Goal: Task Accomplishment & Management: Complete application form

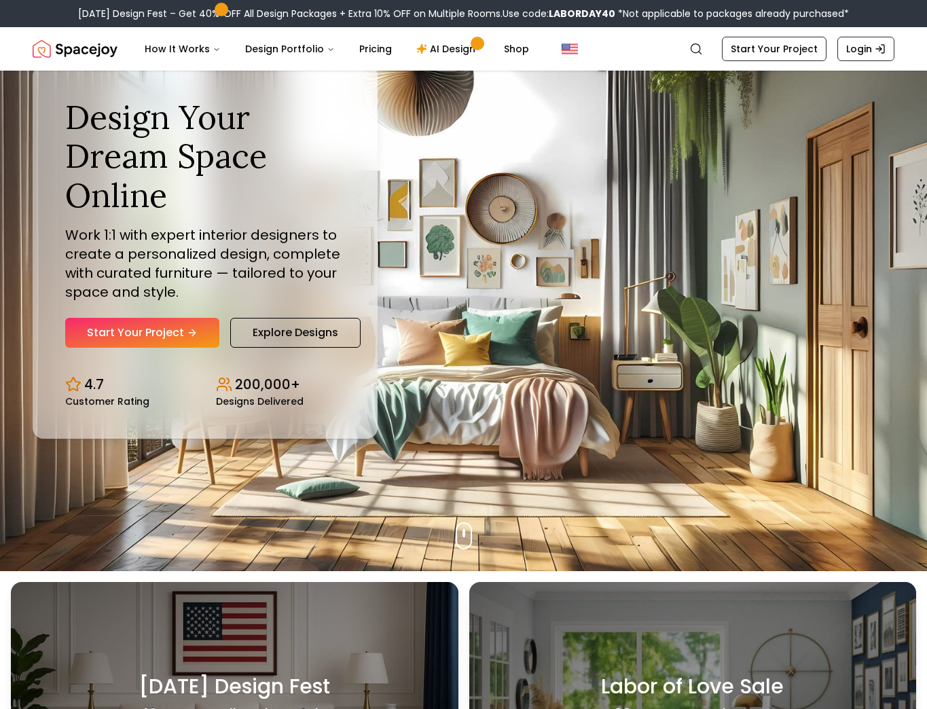
scroll to position [132, 0]
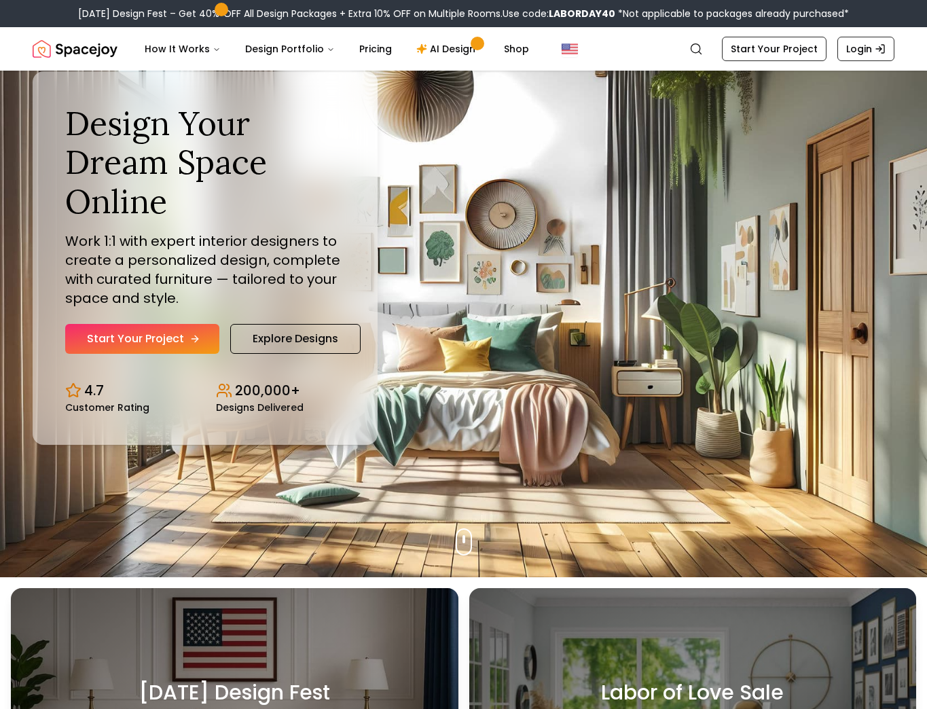
click at [179, 340] on link "Start Your Project" at bounding box center [142, 339] width 154 height 30
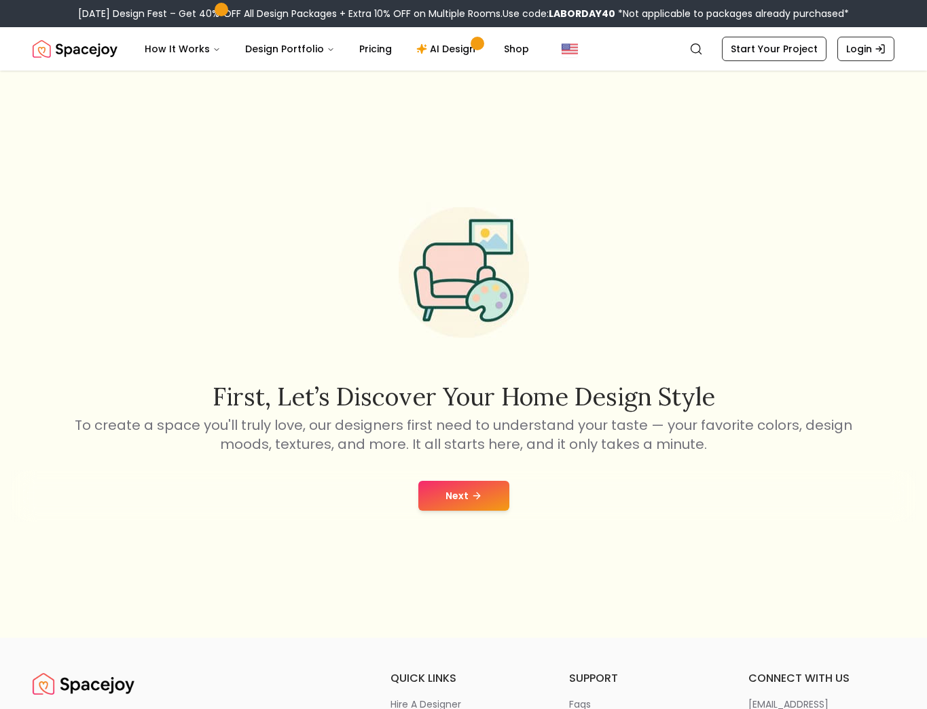
click at [482, 496] on button "Next" at bounding box center [463, 496] width 91 height 30
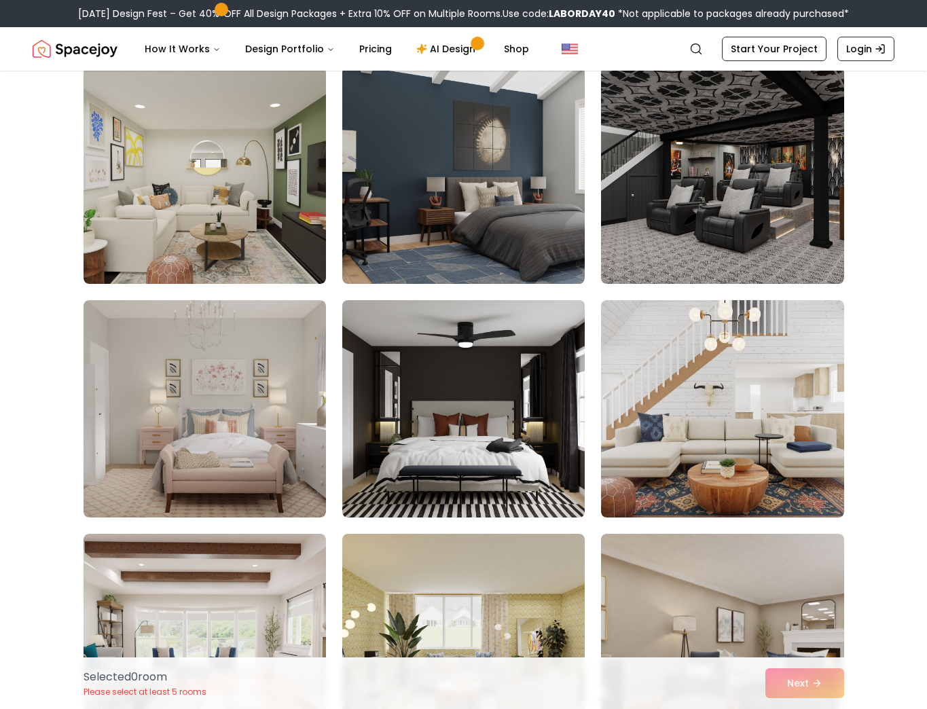
scroll to position [125, 0]
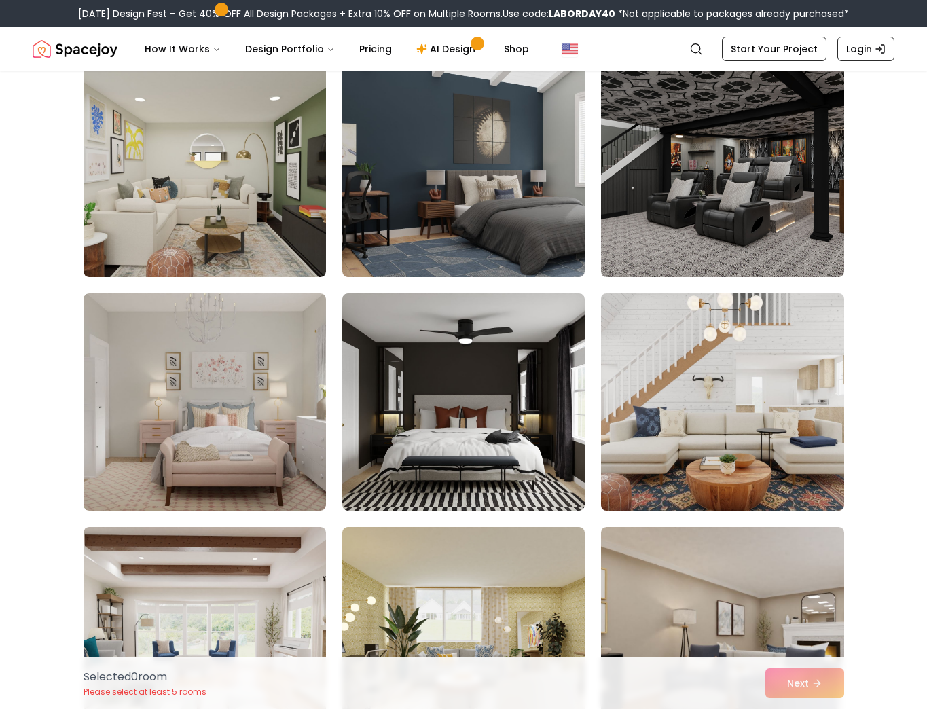
click at [716, 444] on img at bounding box center [722, 402] width 255 height 228
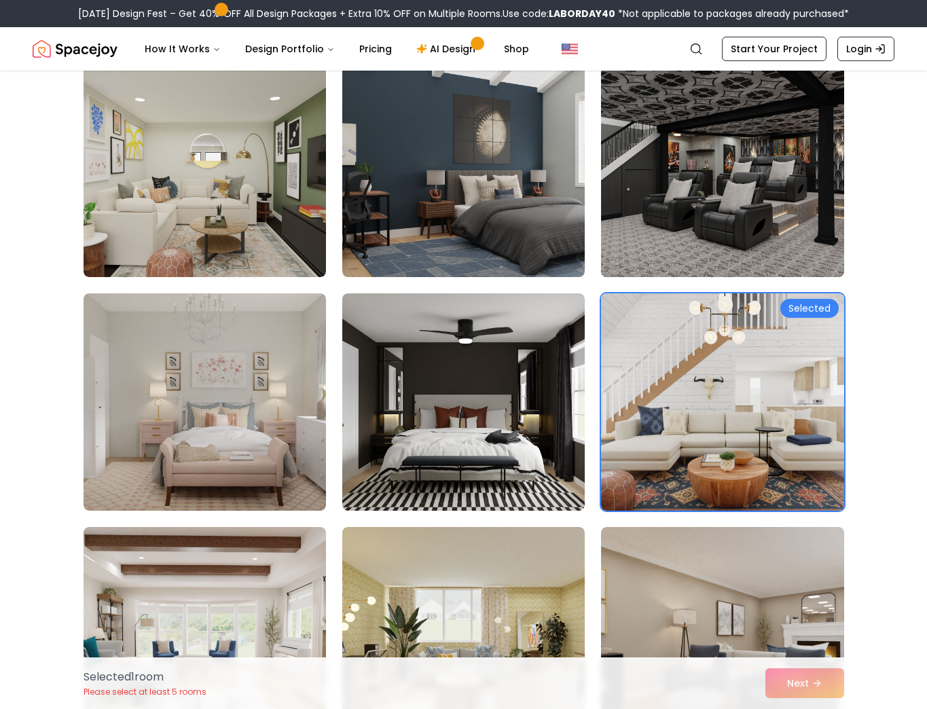
click at [712, 206] on img at bounding box center [722, 168] width 255 height 228
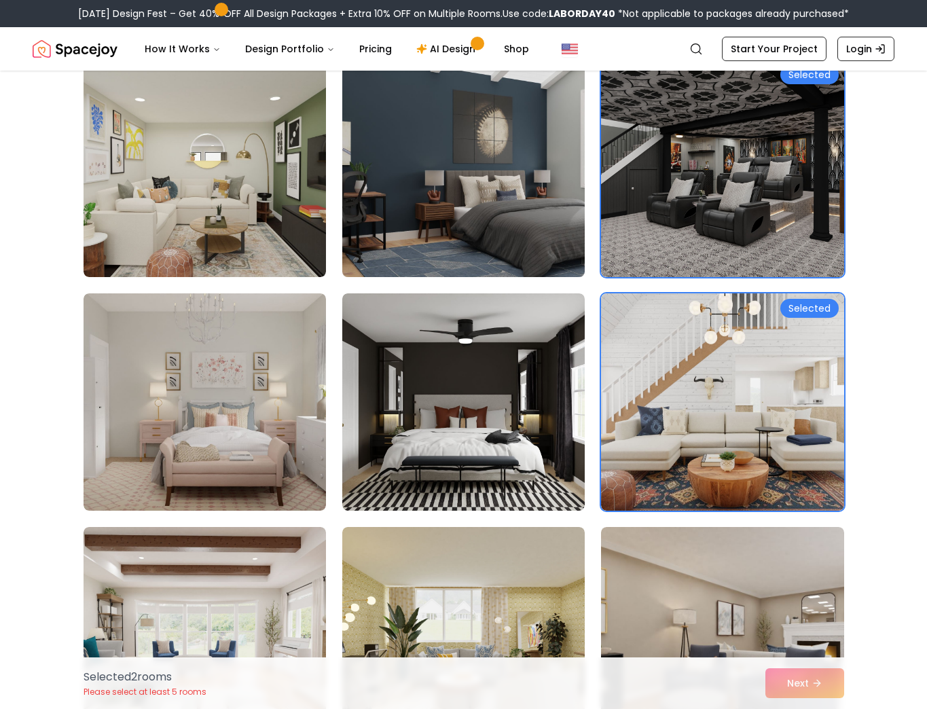
click at [460, 210] on img at bounding box center [463, 168] width 255 height 228
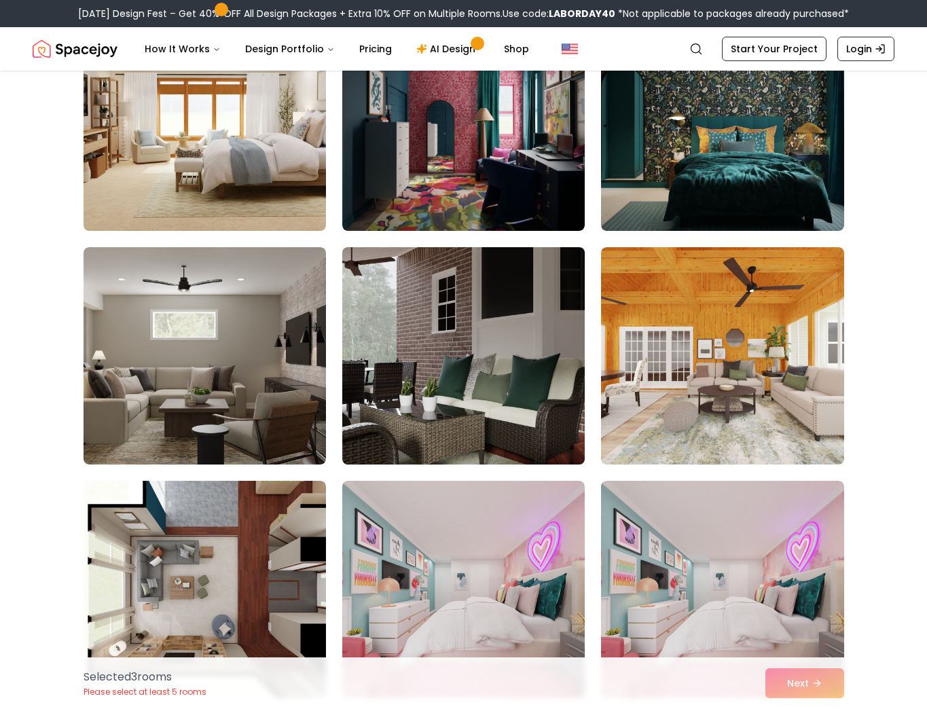
scroll to position [3442, 0]
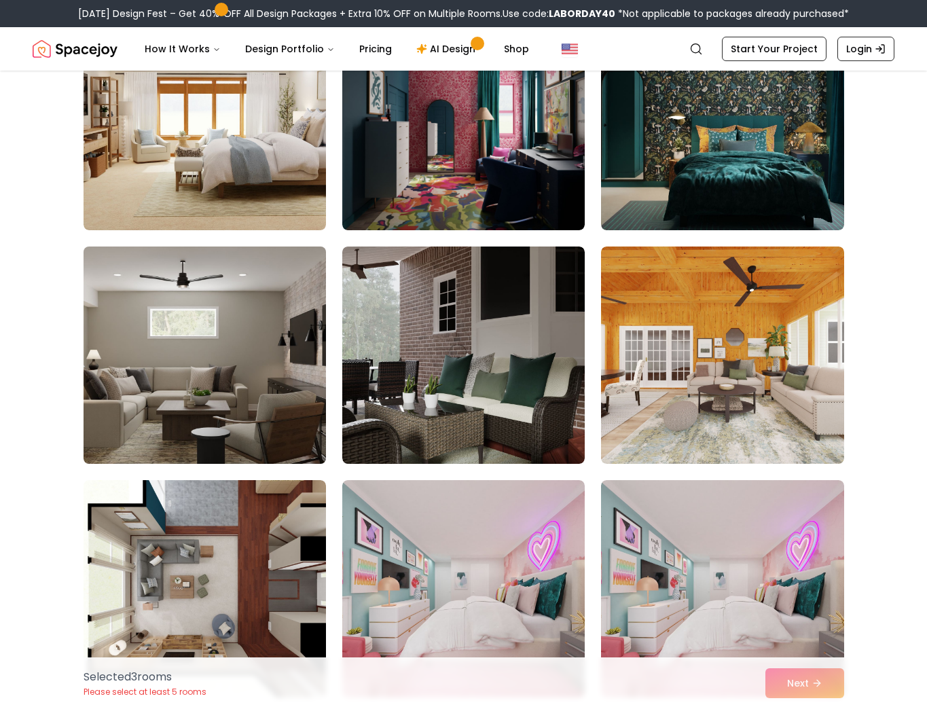
click at [222, 397] on img at bounding box center [204, 355] width 255 height 228
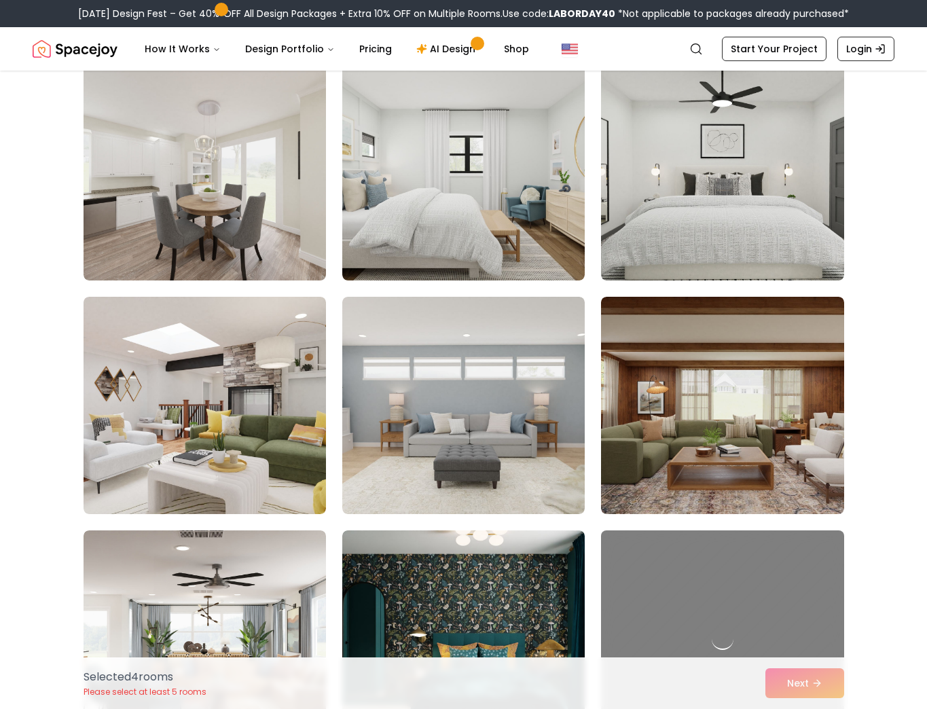
scroll to position [4327, 0]
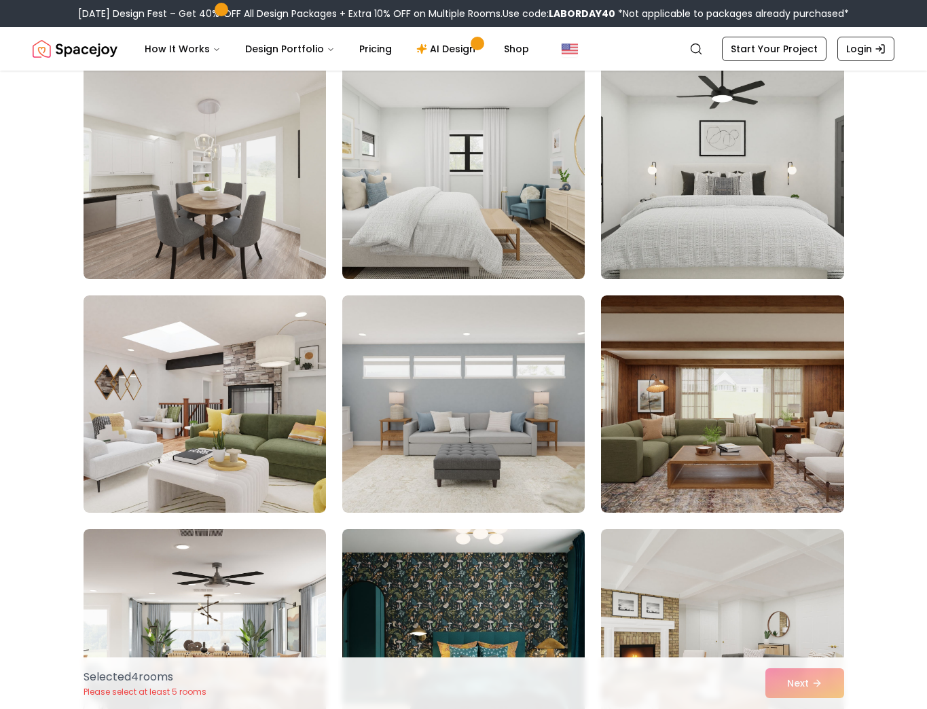
click at [703, 213] on img at bounding box center [722, 170] width 255 height 228
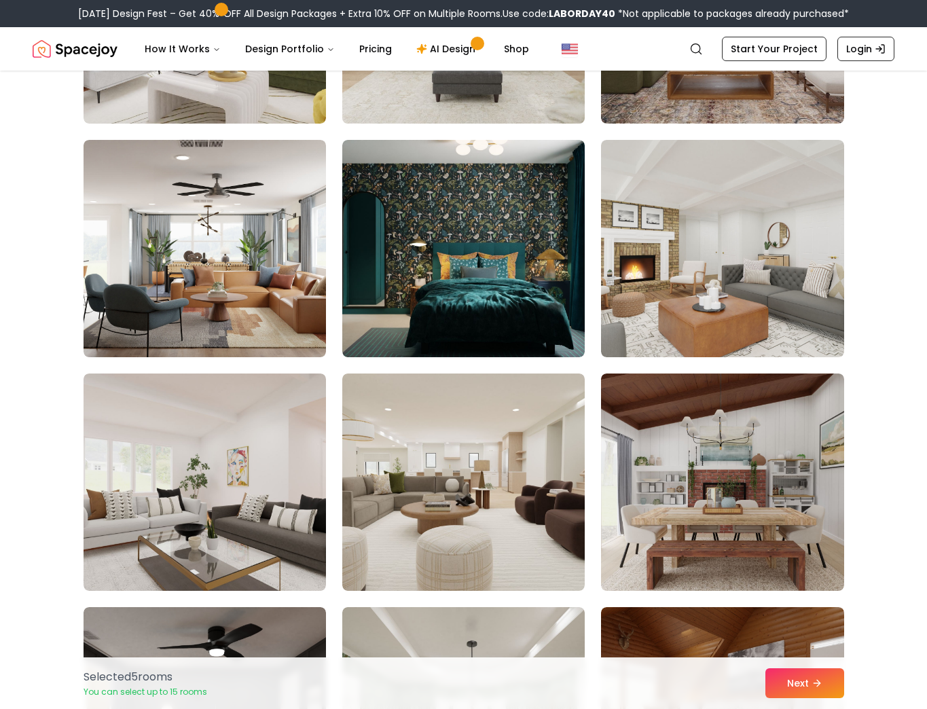
scroll to position [4720, 0]
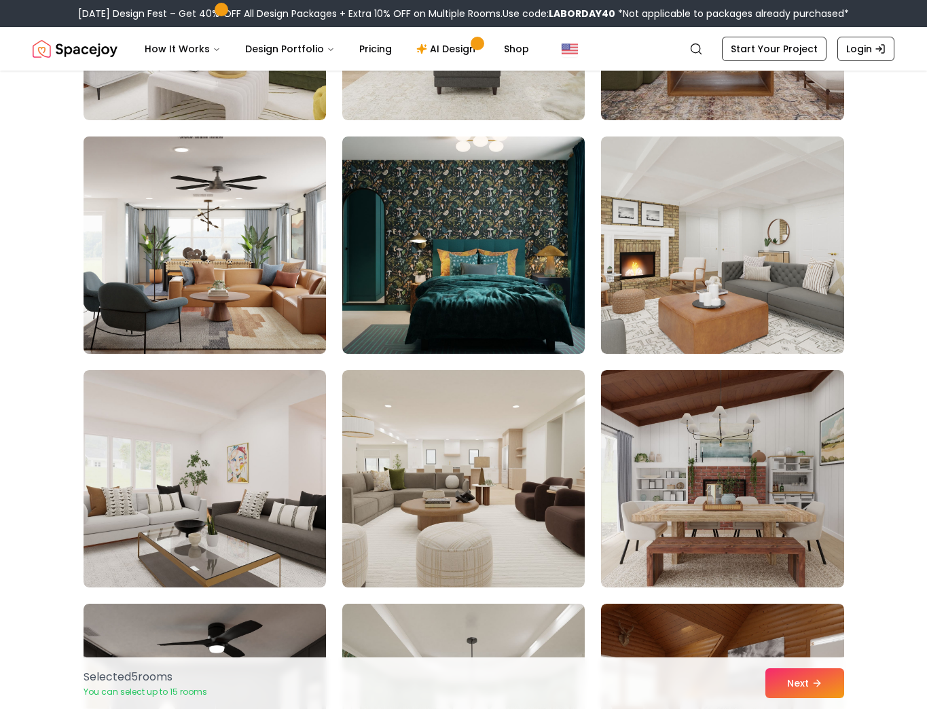
click at [260, 312] on img at bounding box center [204, 245] width 255 height 228
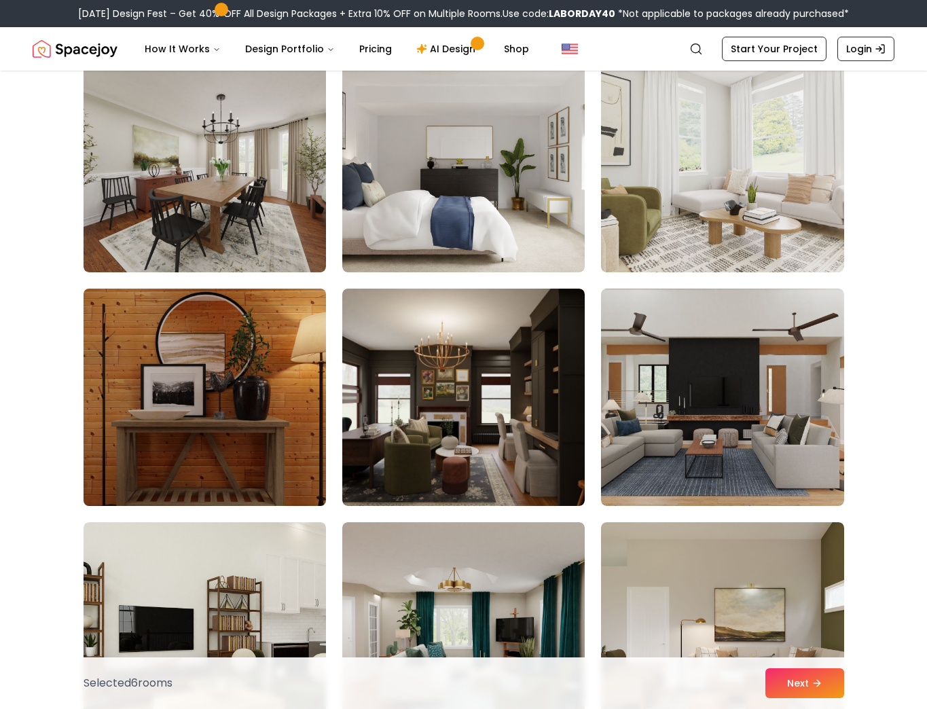
scroll to position [6456, 0]
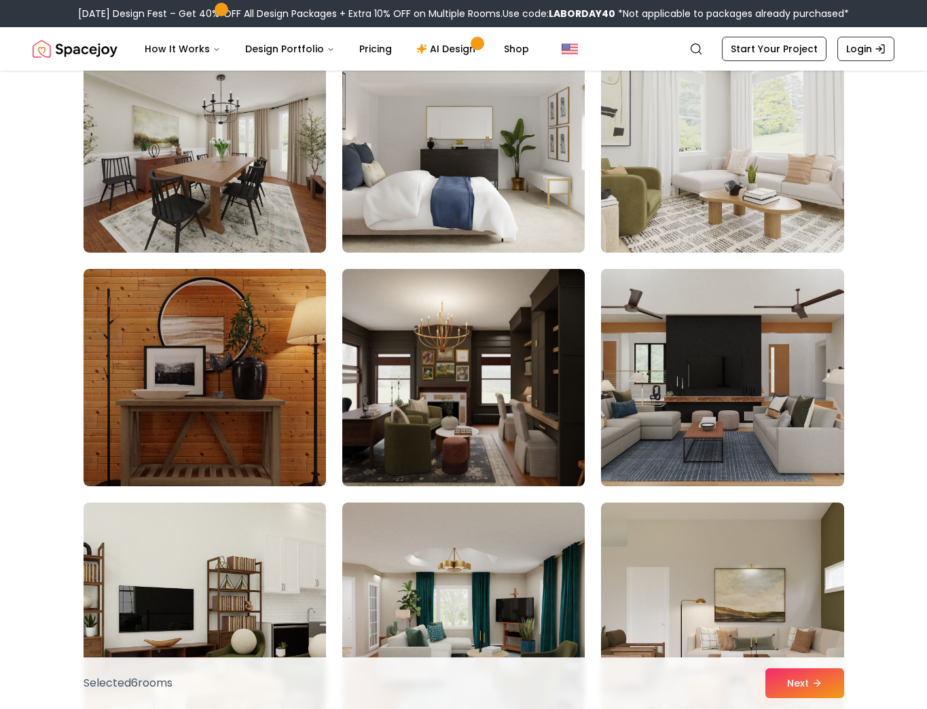
click at [712, 423] on img at bounding box center [722, 377] width 255 height 228
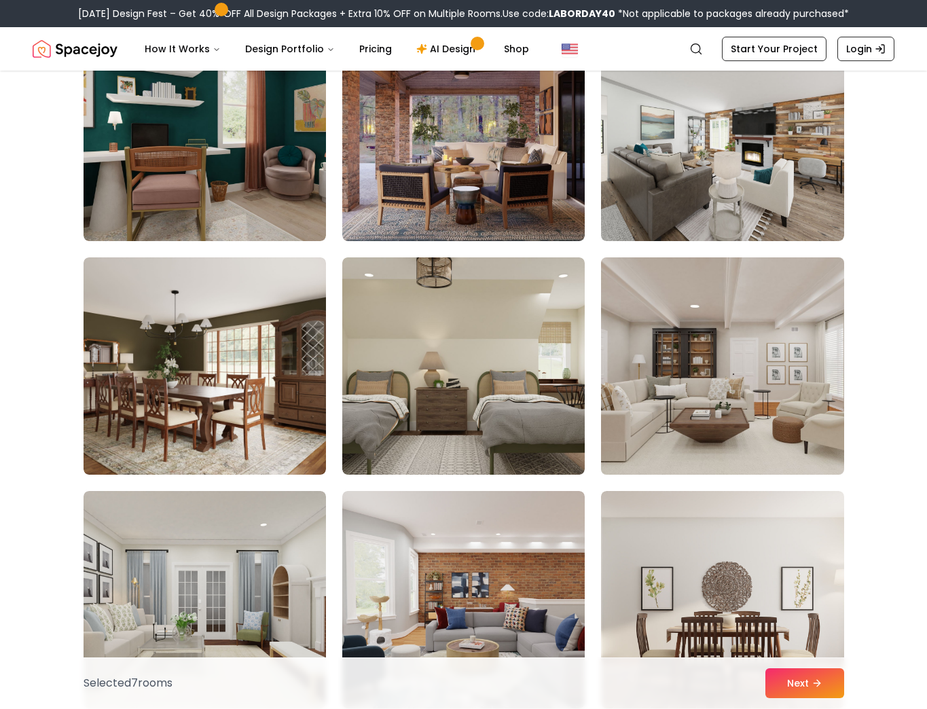
scroll to position [7165, 0]
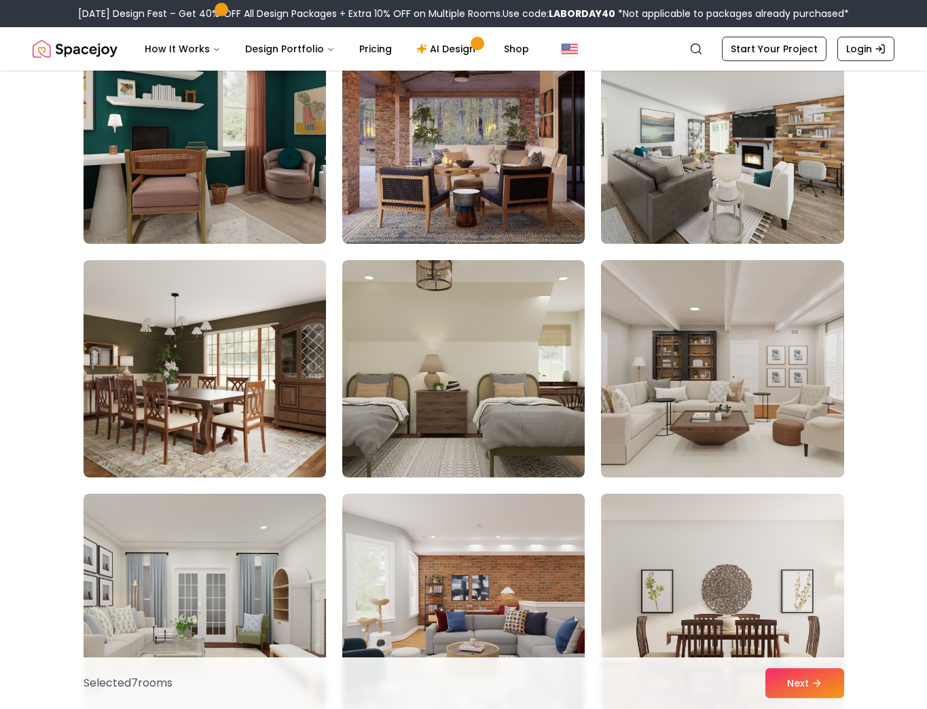
click at [752, 425] on img at bounding box center [722, 369] width 255 height 228
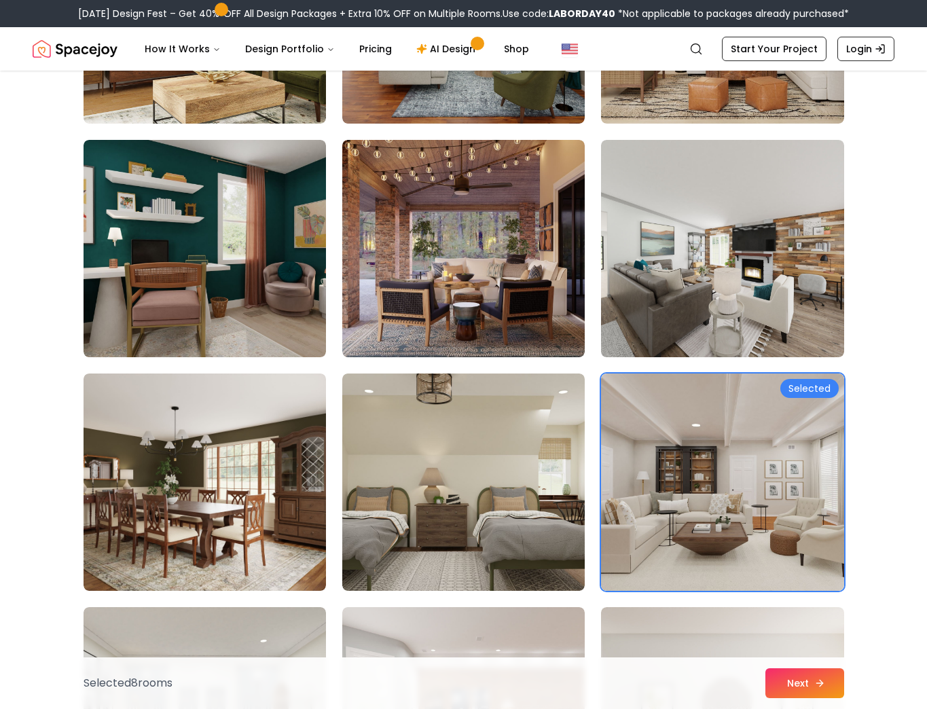
scroll to position [7062, 0]
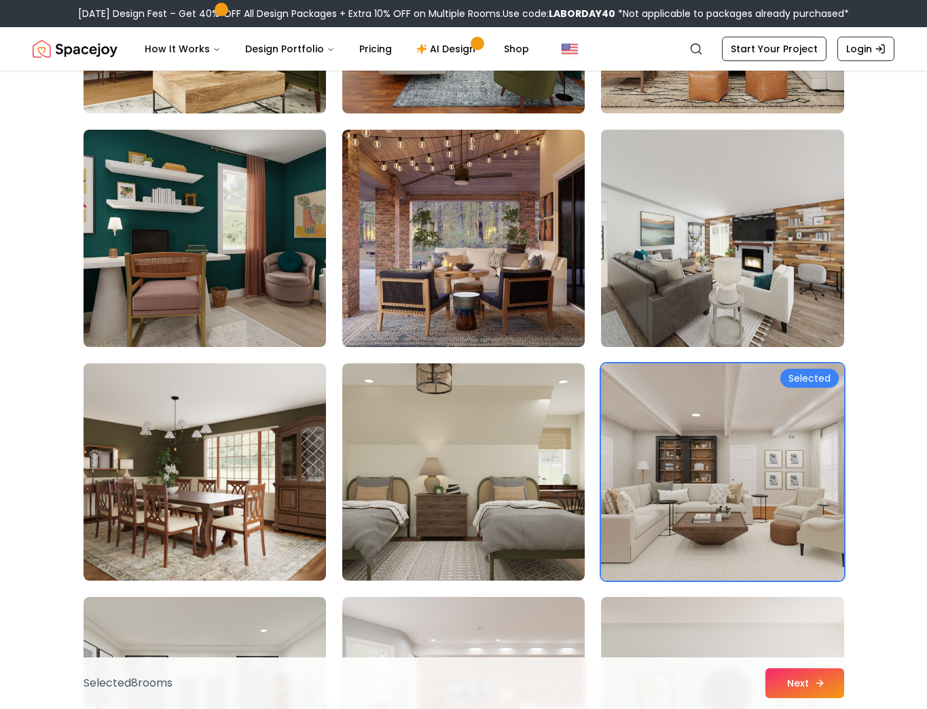
click at [809, 676] on button "Next" at bounding box center [804, 683] width 79 height 30
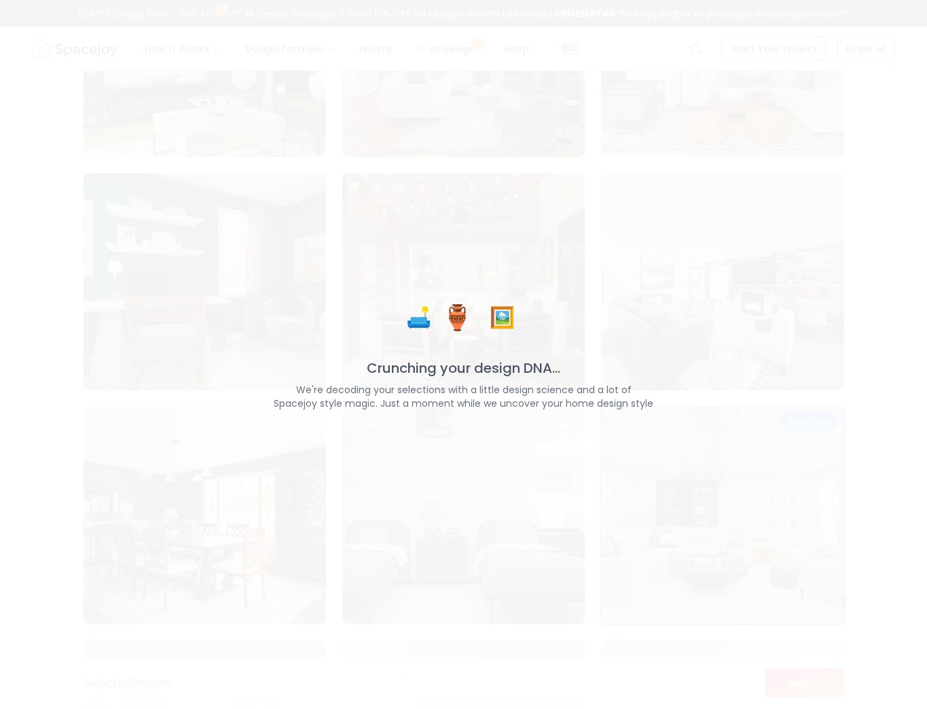
scroll to position [7064, 0]
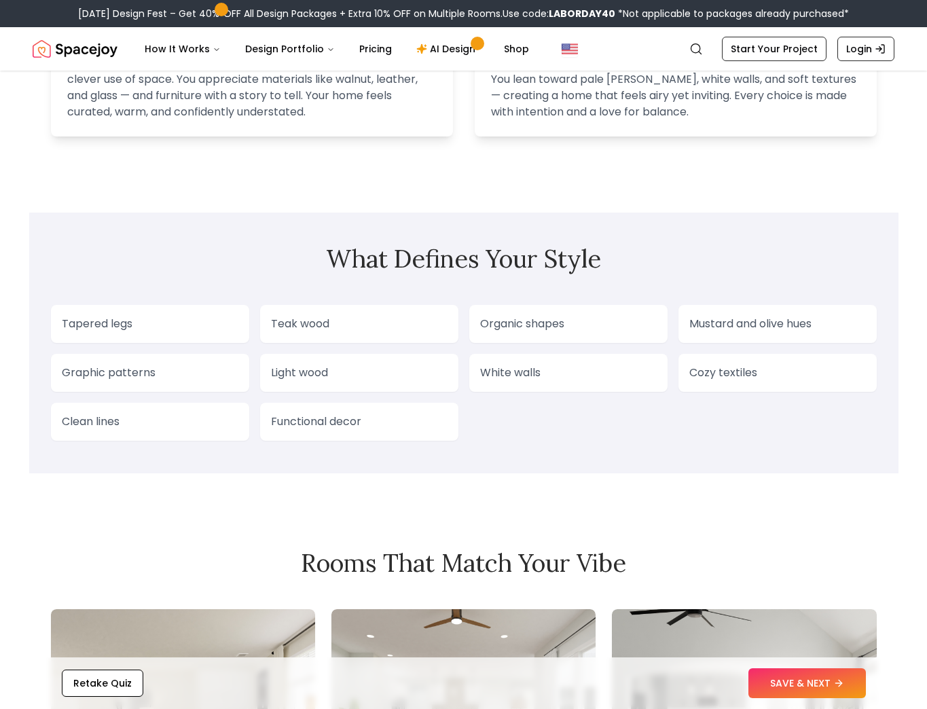
scroll to position [1021, 0]
click at [318, 364] on p "Light wood" at bounding box center [359, 372] width 177 height 16
click at [295, 364] on p "Light wood" at bounding box center [359, 372] width 177 height 16
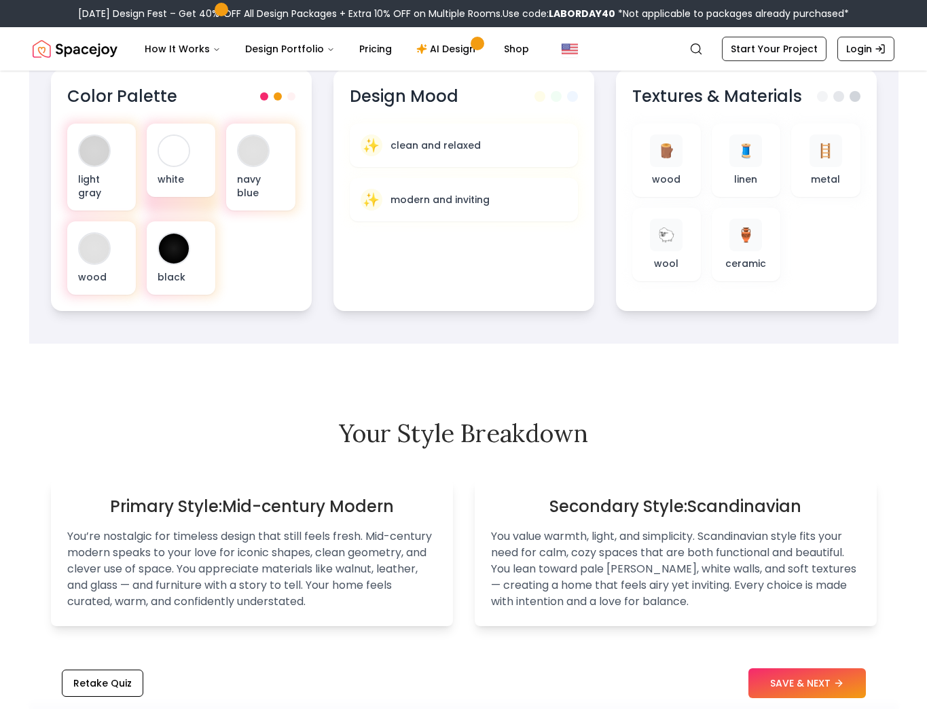
scroll to position [523, 0]
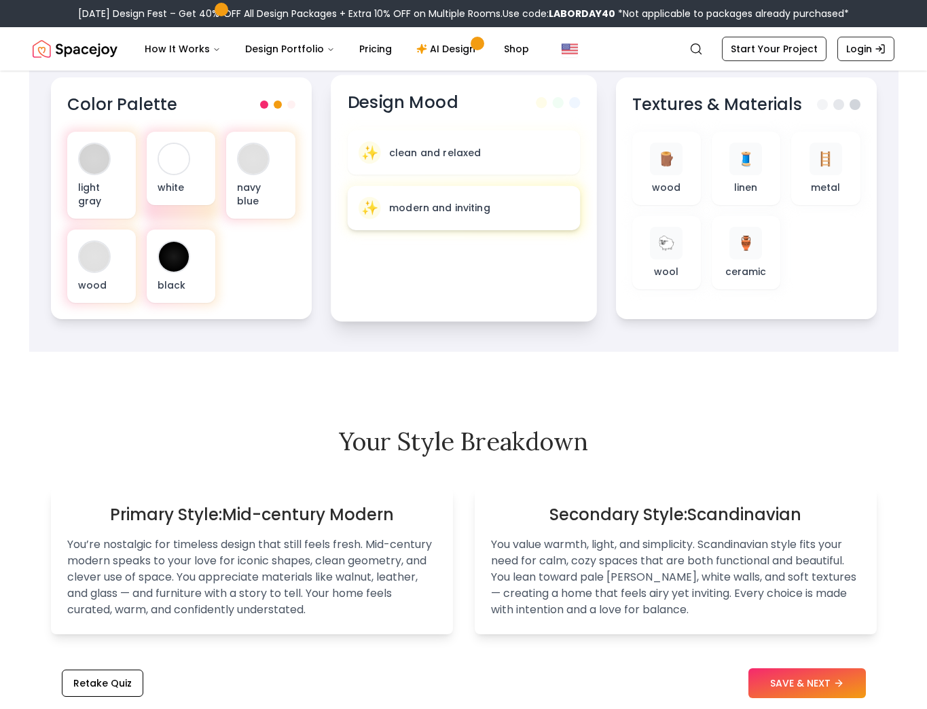
click at [452, 210] on p "modern and inviting" at bounding box center [438, 208] width 101 height 14
click at [399, 214] on p "modern and inviting" at bounding box center [438, 208] width 101 height 14
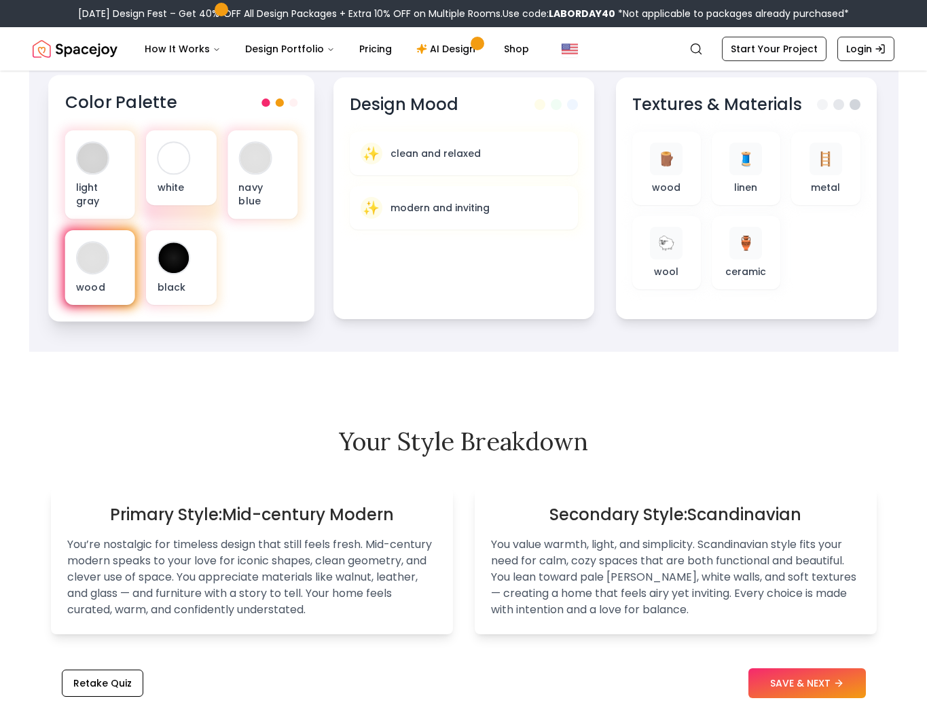
click at [86, 257] on div at bounding box center [92, 257] width 31 height 31
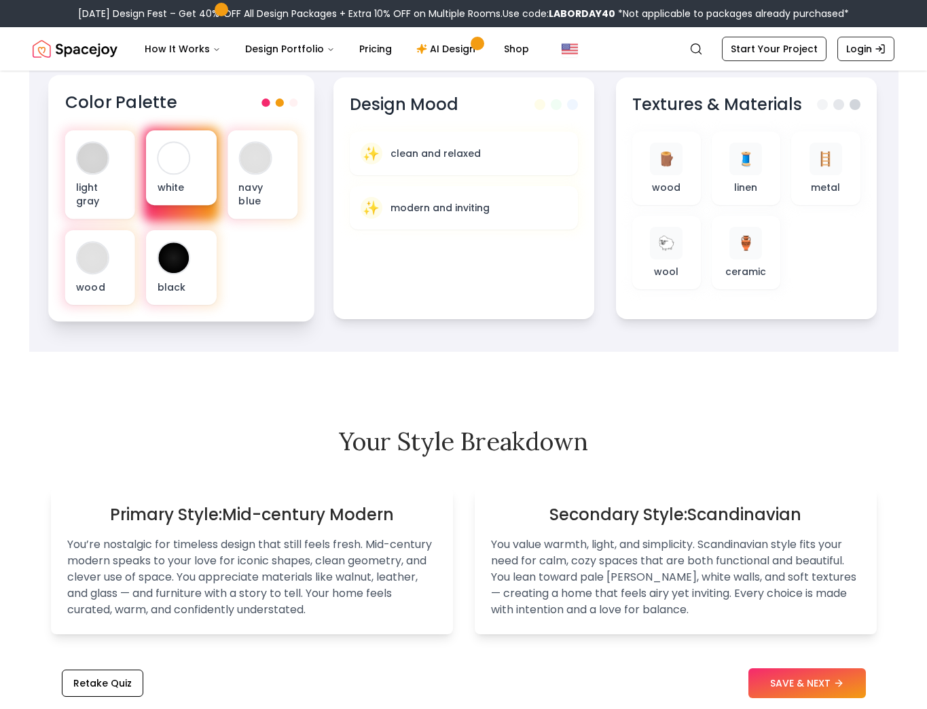
click at [187, 177] on div "white" at bounding box center [181, 167] width 70 height 75
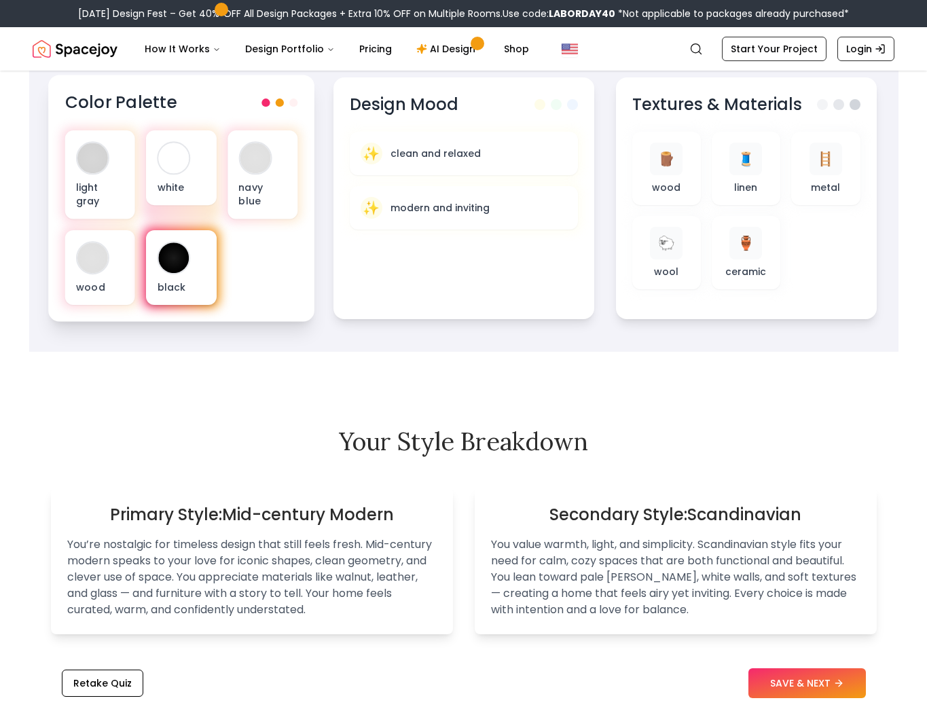
drag, startPoint x: 167, startPoint y: 260, endPoint x: 175, endPoint y: 256, distance: 8.5
click at [169, 258] on div "black" at bounding box center [181, 267] width 70 height 75
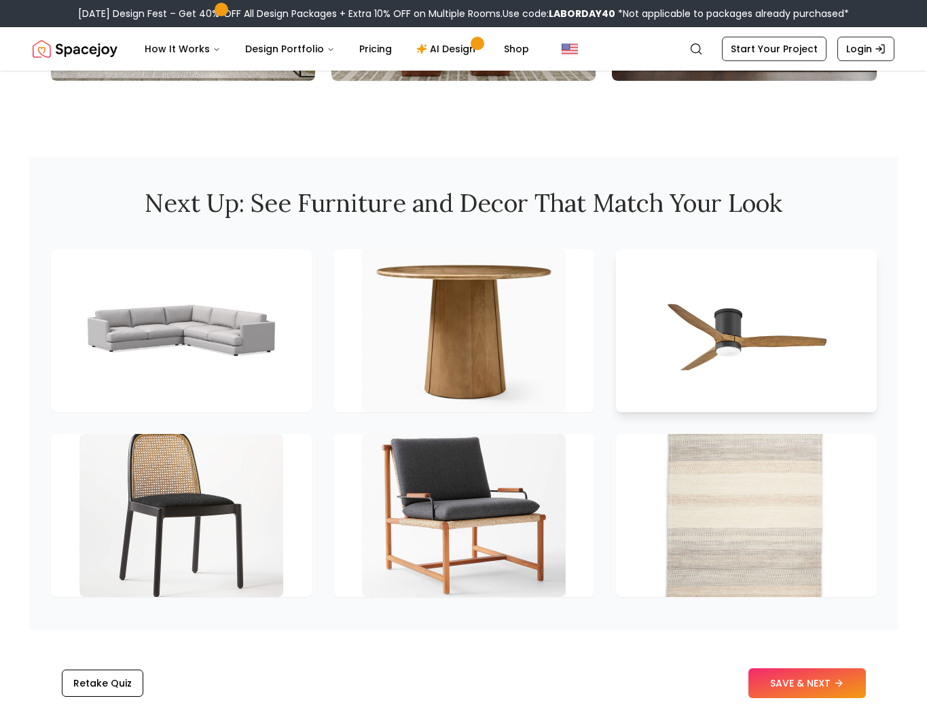
scroll to position [1767, 0]
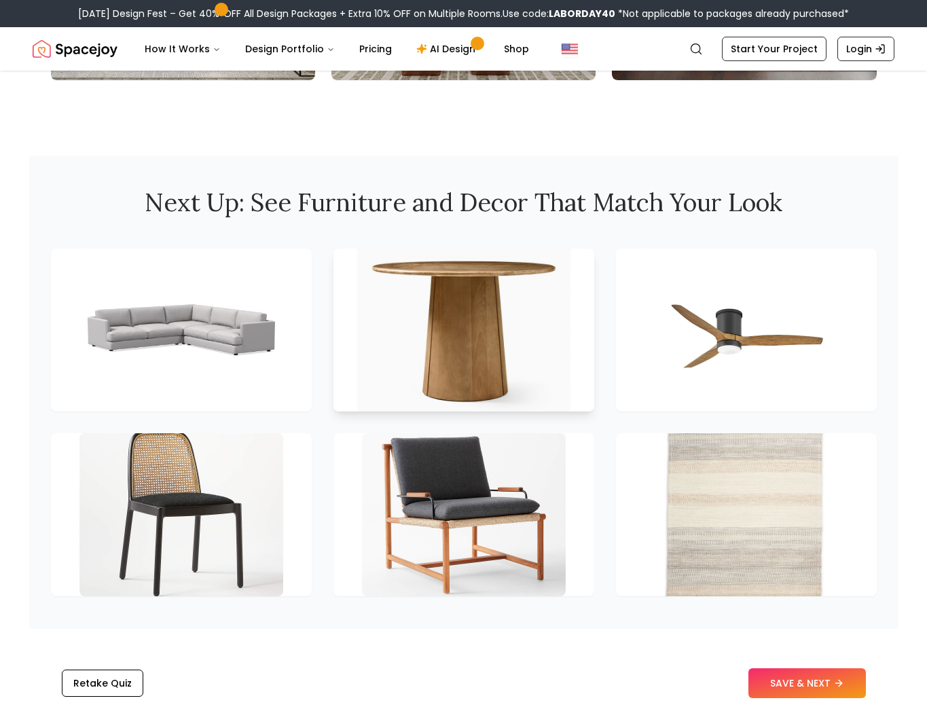
click at [477, 333] on img at bounding box center [463, 329] width 214 height 171
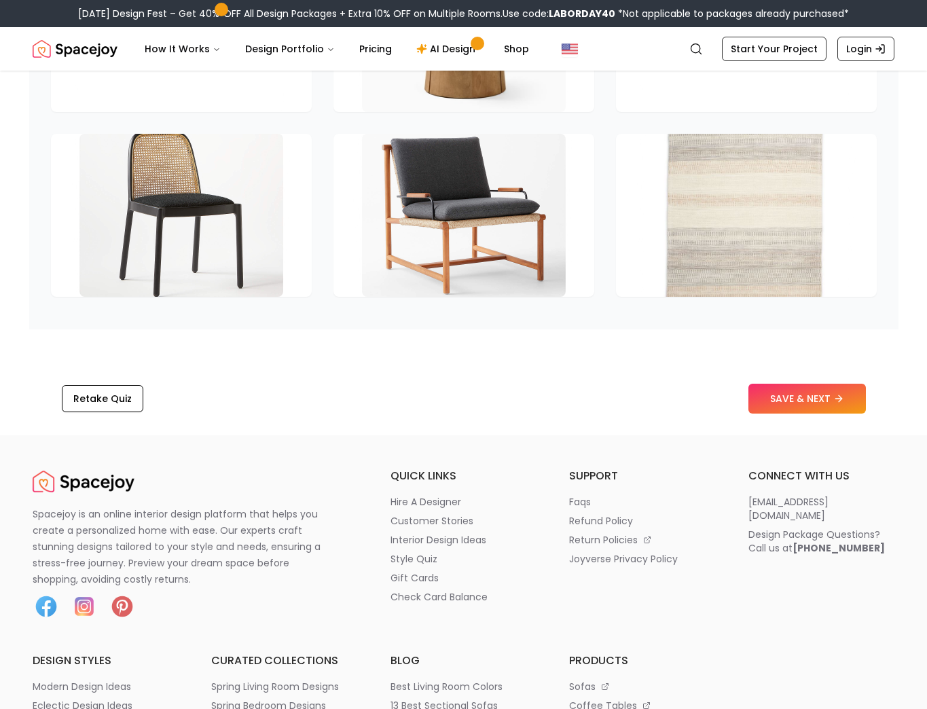
scroll to position [2068, 0]
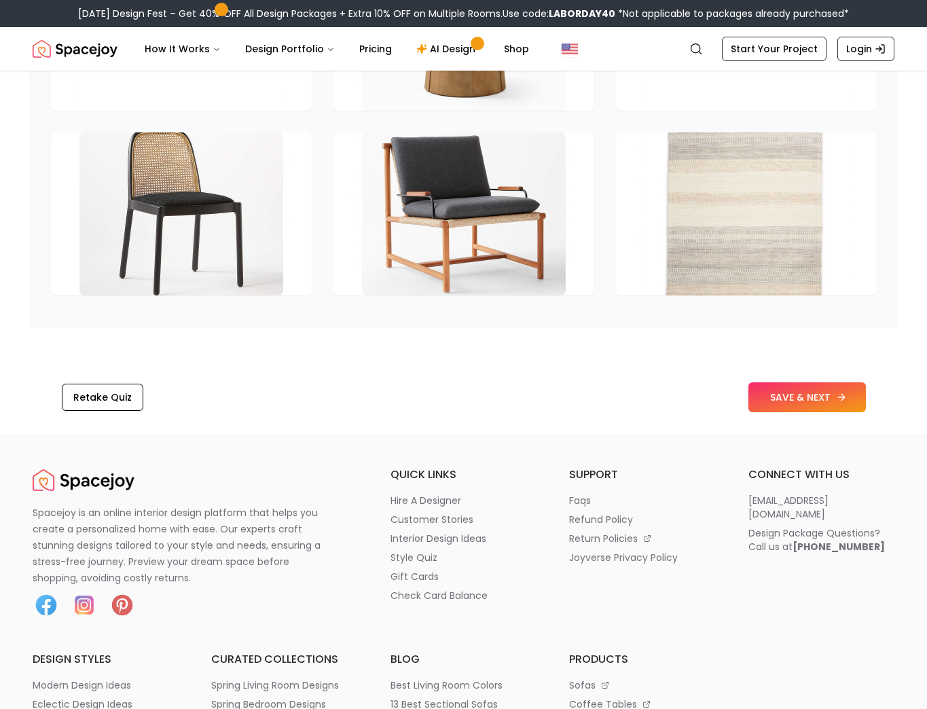
click at [810, 388] on button "SAVE & NEXT" at bounding box center [806, 397] width 117 height 30
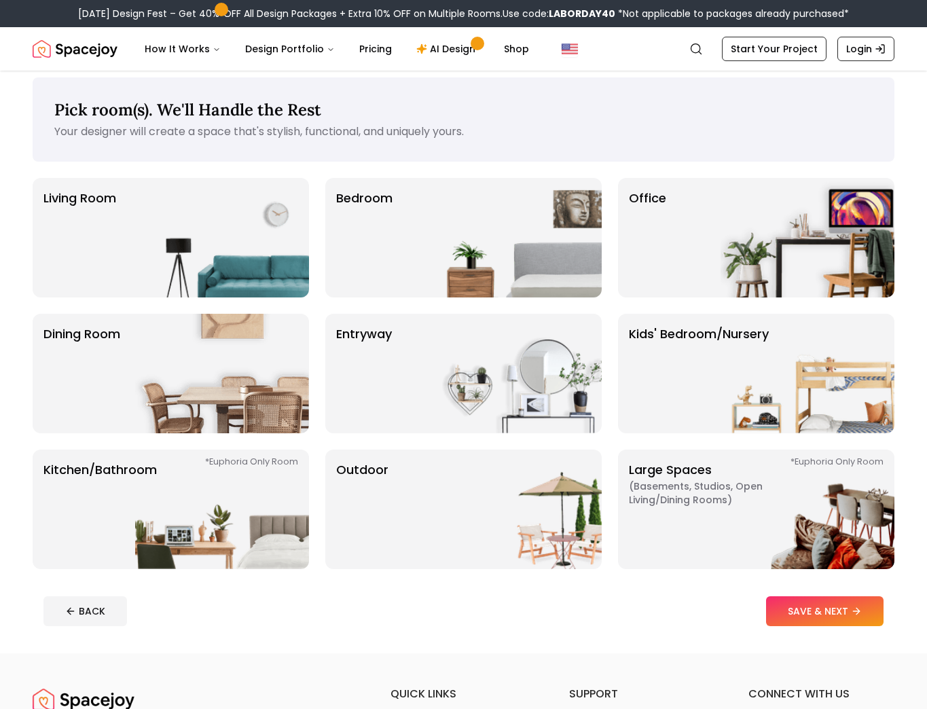
scroll to position [11, 0]
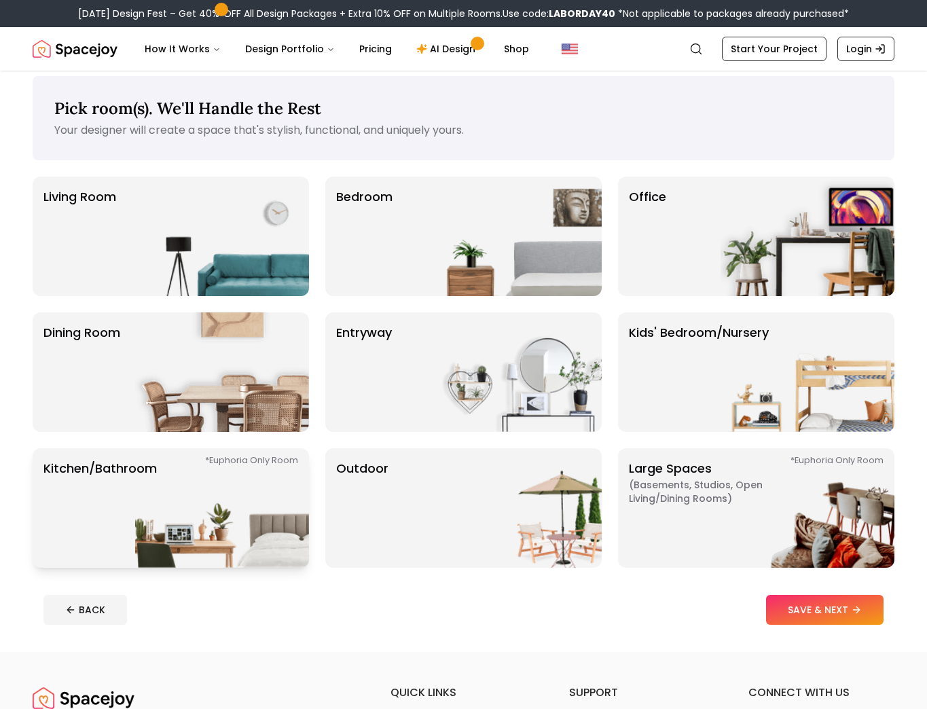
click at [207, 487] on img at bounding box center [222, 508] width 174 height 120
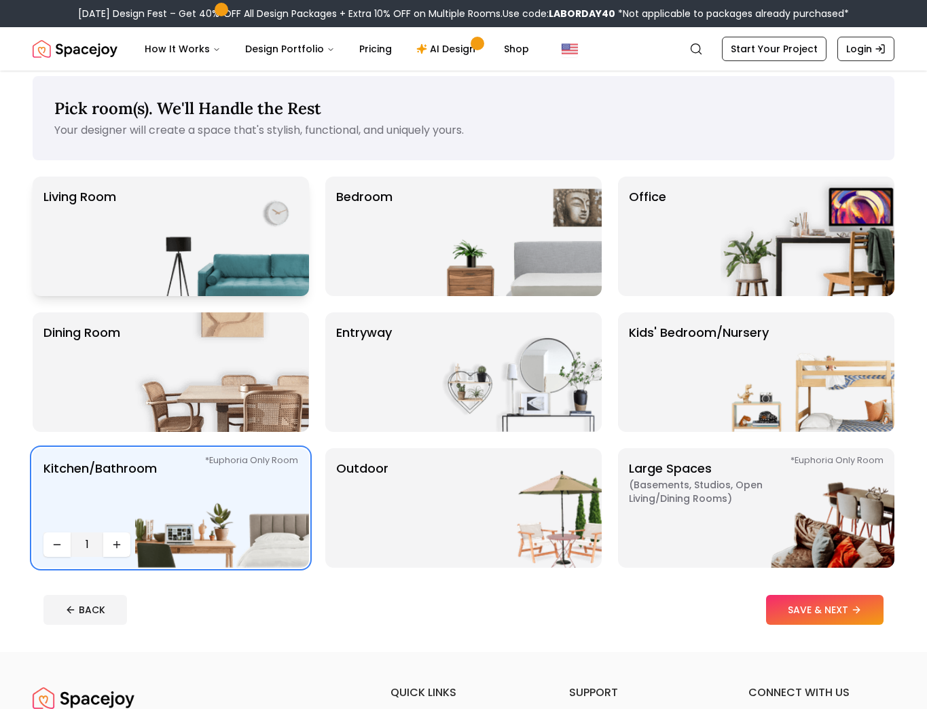
click at [264, 225] on img at bounding box center [222, 237] width 174 height 120
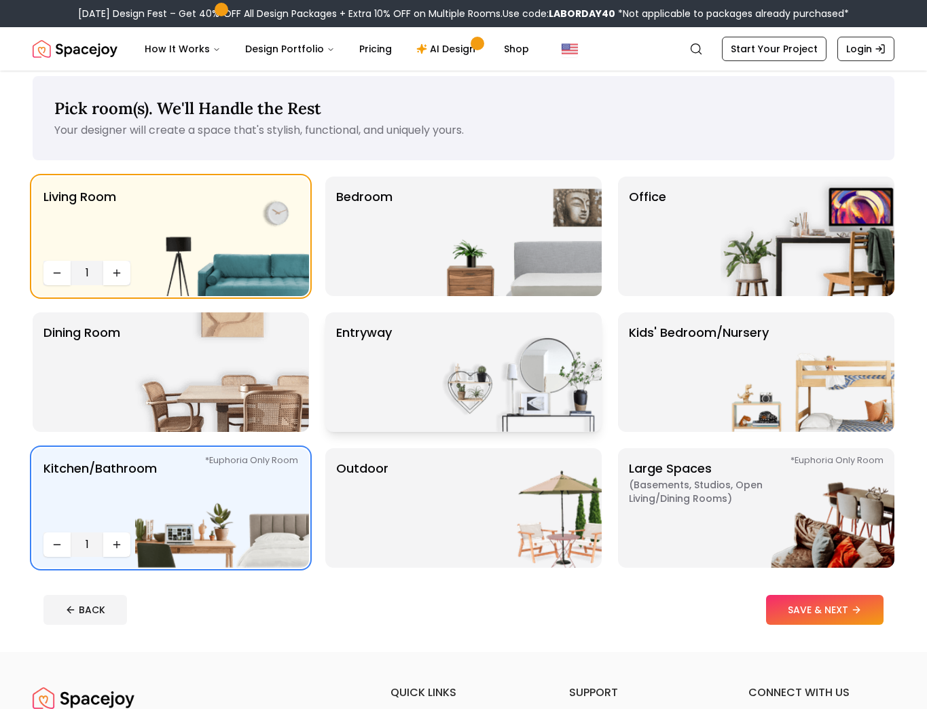
click at [543, 386] on img at bounding box center [515, 372] width 174 height 120
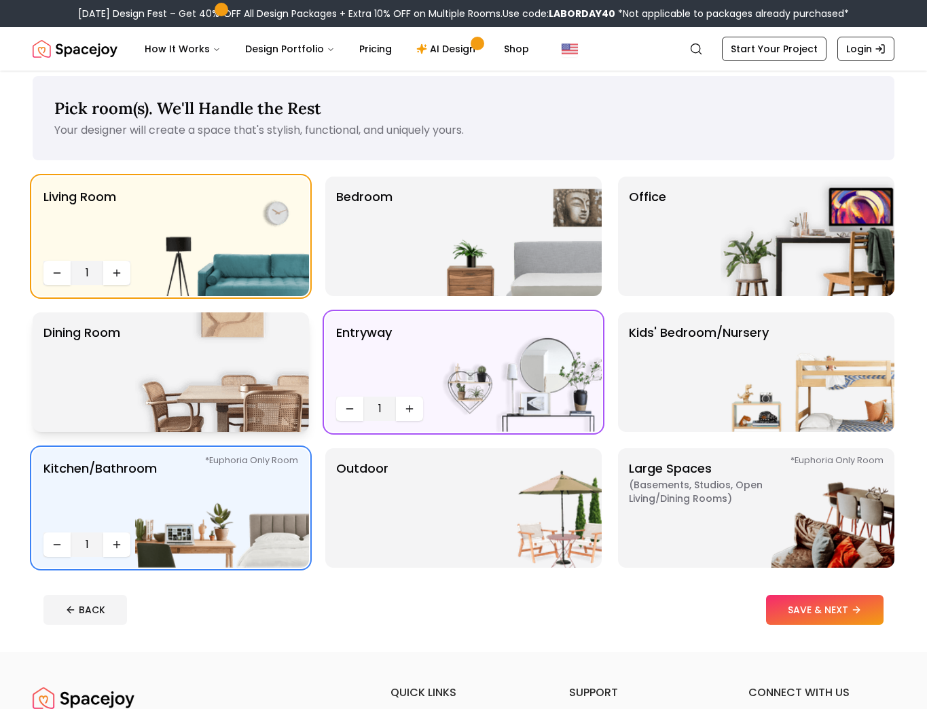
click at [189, 373] on img at bounding box center [222, 372] width 174 height 120
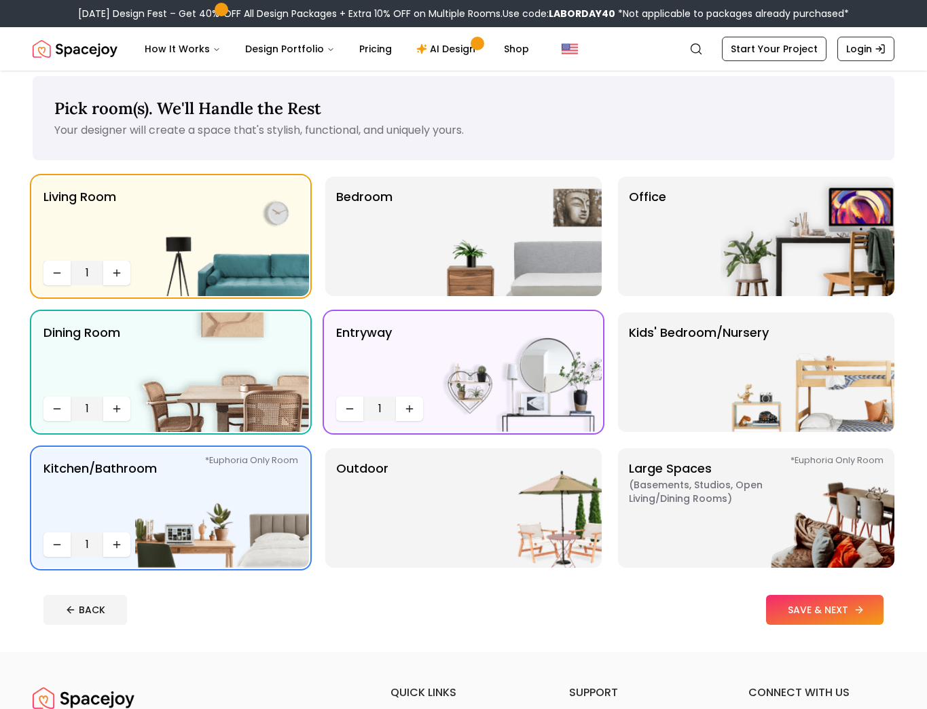
click at [817, 613] on button "SAVE & NEXT" at bounding box center [824, 610] width 117 height 30
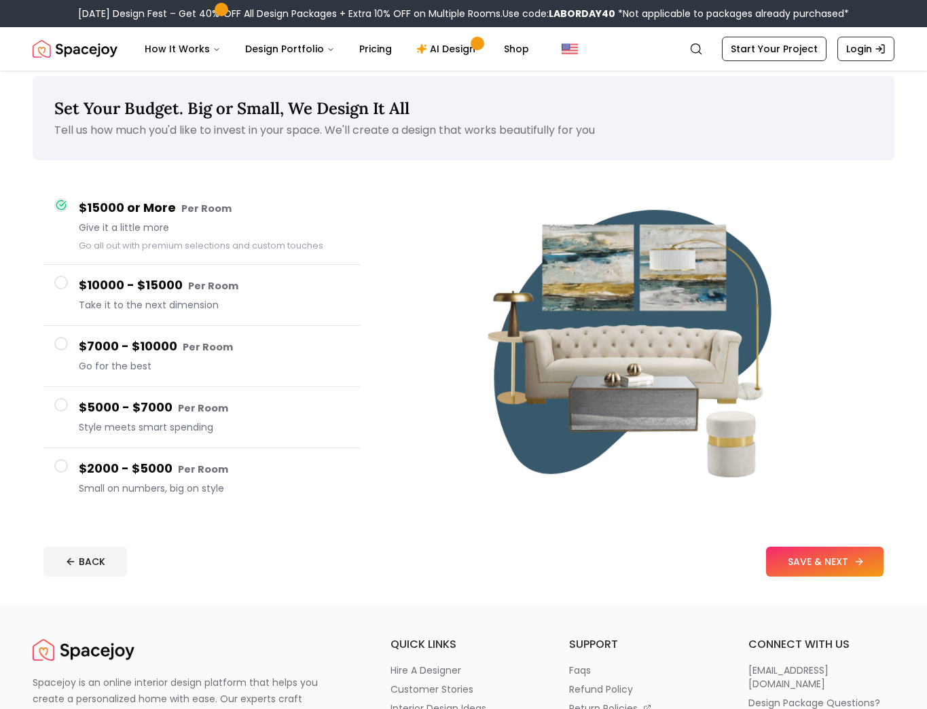
click at [828, 562] on button "SAVE & NEXT" at bounding box center [824, 562] width 117 height 30
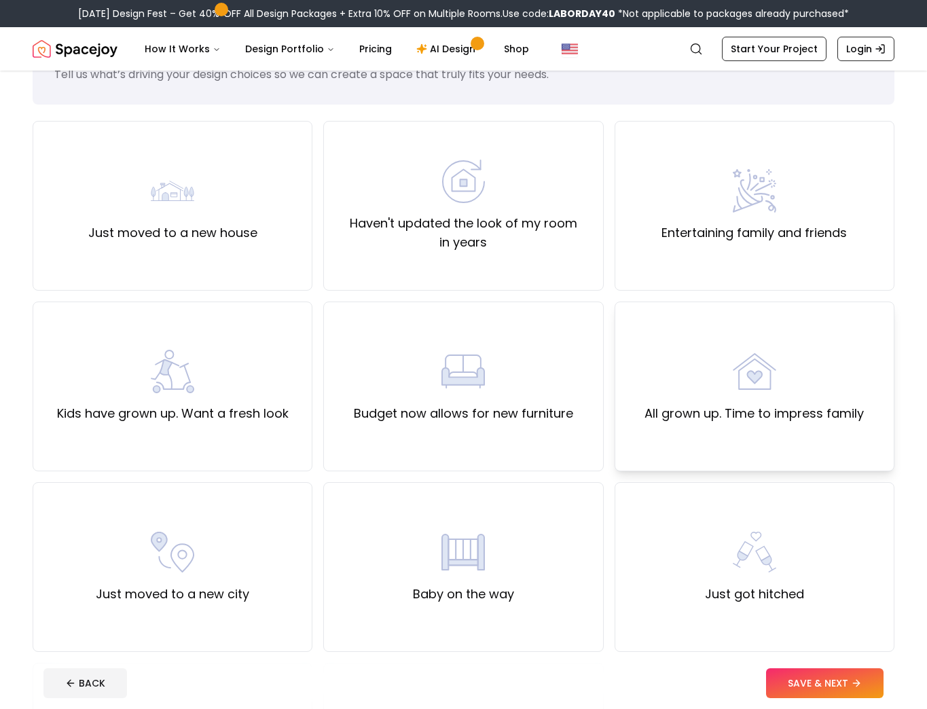
scroll to position [43, 0]
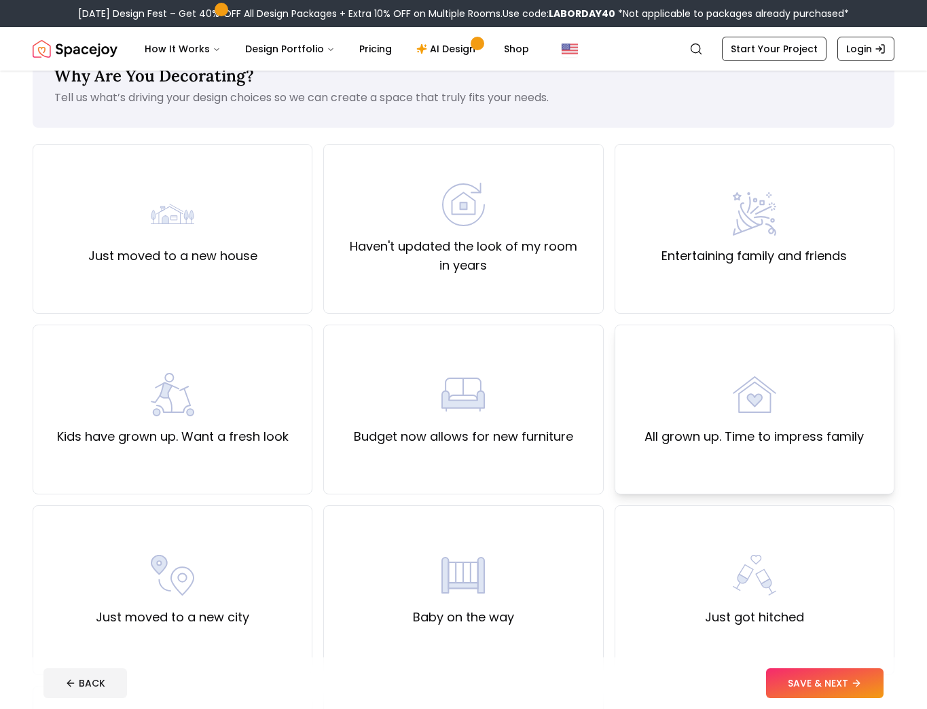
click at [772, 430] on label "All grown up. Time to impress family" at bounding box center [753, 436] width 219 height 19
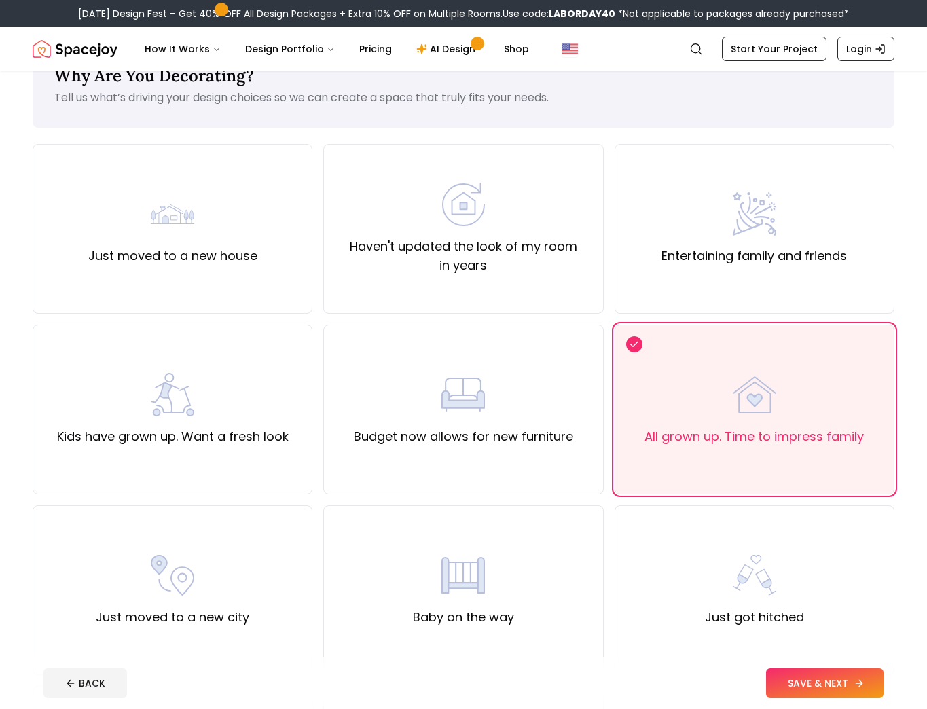
click at [812, 682] on button "SAVE & NEXT" at bounding box center [824, 683] width 117 height 30
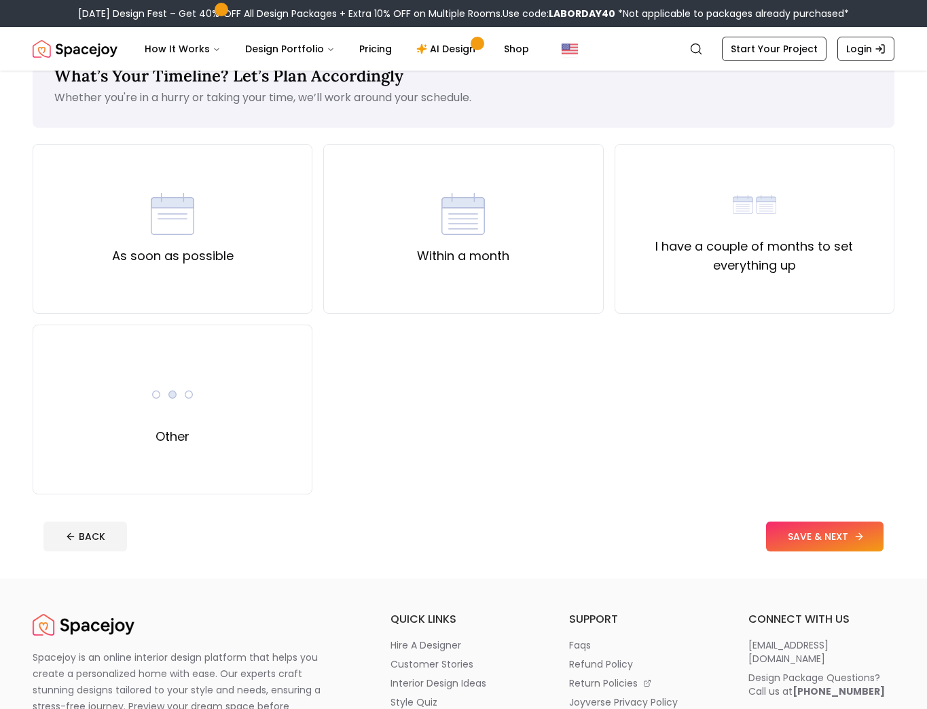
click at [825, 535] on button "SAVE & NEXT" at bounding box center [824, 536] width 117 height 30
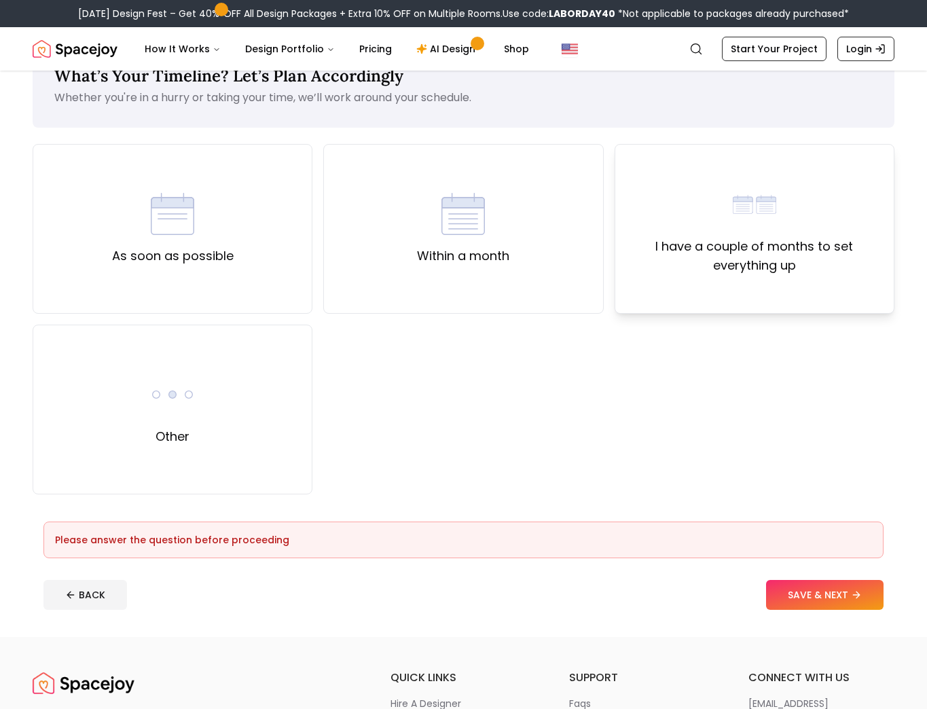
click at [762, 240] on label "I have a couple of months to set everything up" at bounding box center [754, 256] width 257 height 38
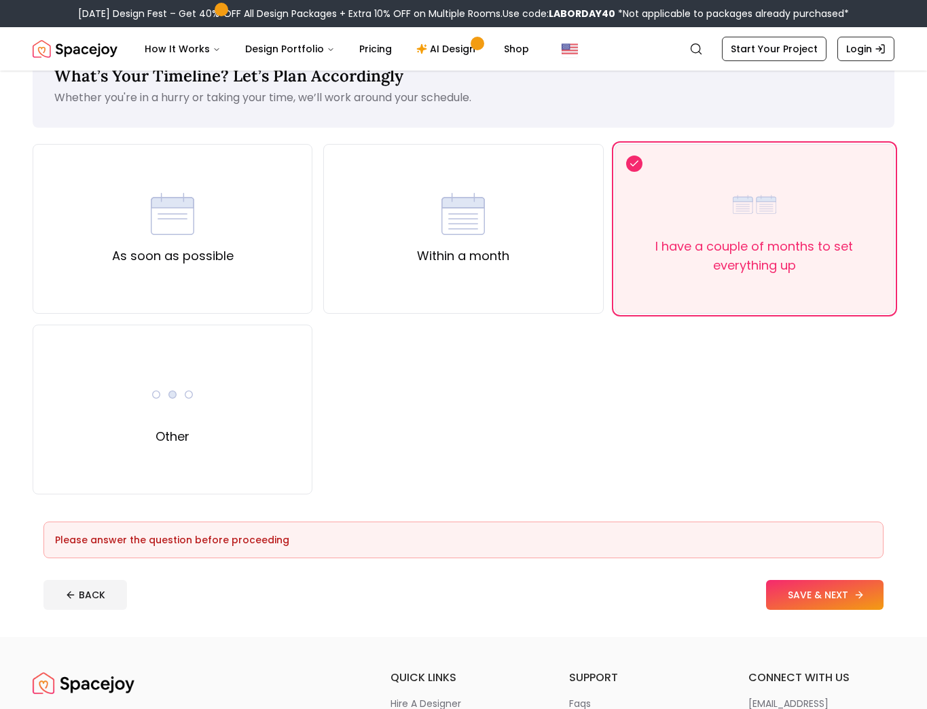
click at [841, 603] on button "SAVE & NEXT" at bounding box center [824, 595] width 117 height 30
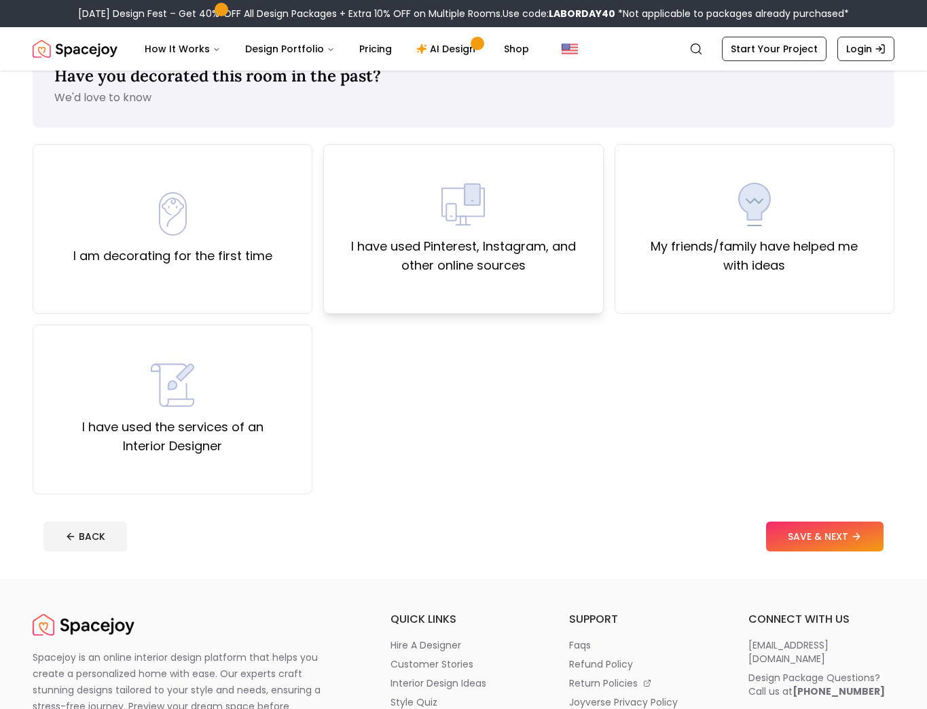
click at [498, 260] on label "I have used Pinterest, Instagram, and other online sources" at bounding box center [463, 256] width 257 height 38
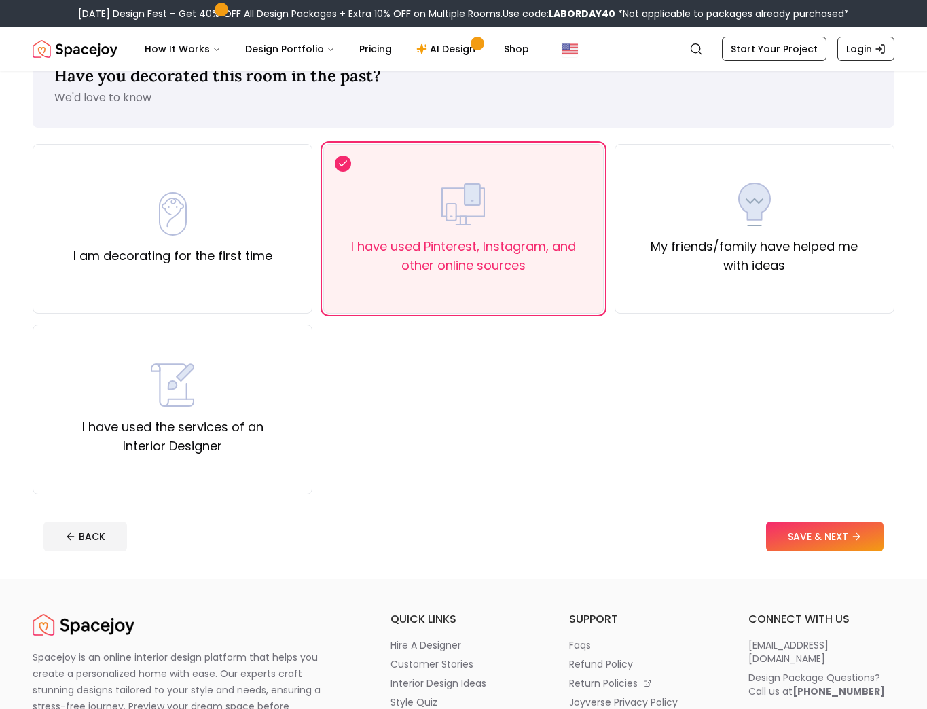
click at [807, 521] on footer "BACK SAVE & NEXT" at bounding box center [464, 537] width 862 height 52
click at [826, 532] on button "SAVE & NEXT" at bounding box center [824, 536] width 117 height 30
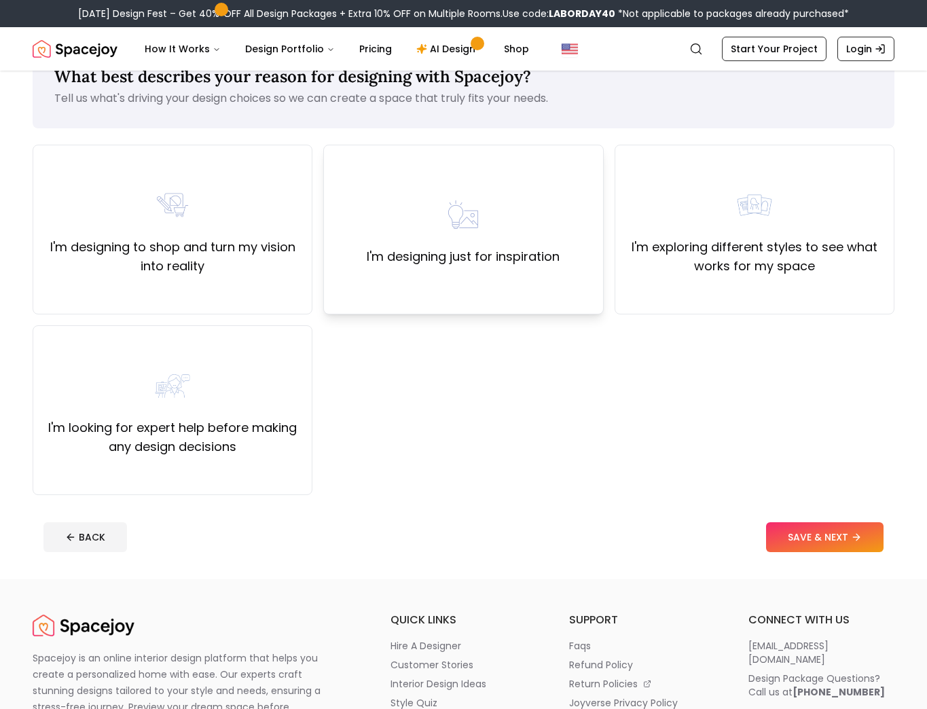
scroll to position [42, 1]
click at [540, 272] on div "I'm designing just for inspiration" at bounding box center [463, 230] width 280 height 170
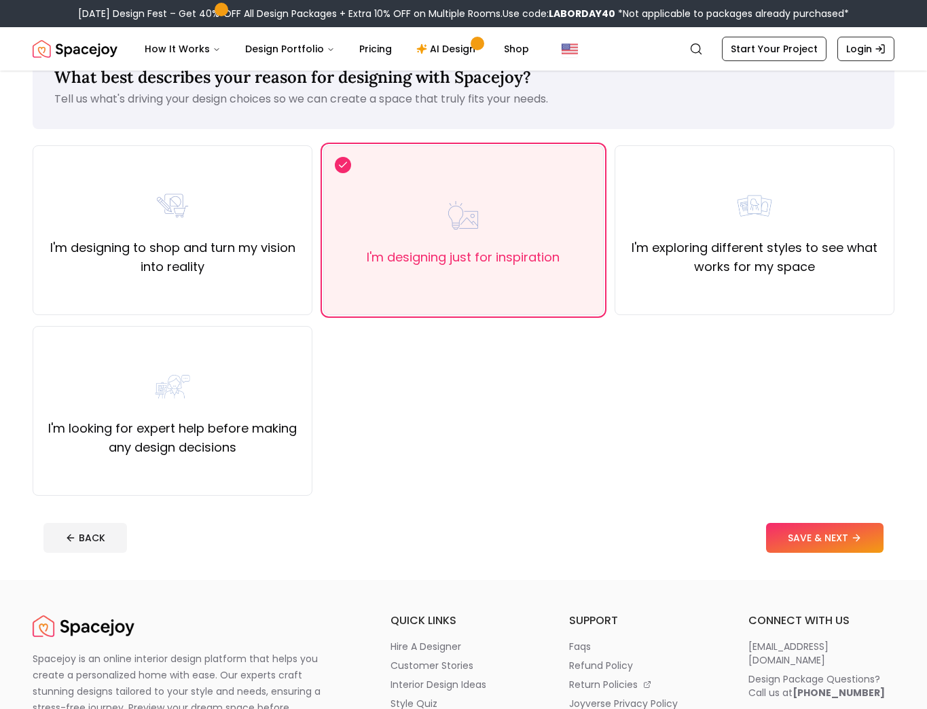
scroll to position [42, 0]
click at [860, 535] on icon at bounding box center [859, 537] width 11 height 11
